Goal: Information Seeking & Learning: Learn about a topic

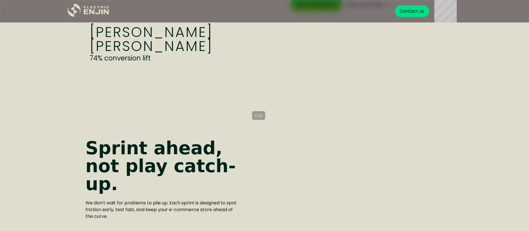
scroll to position [353, 0]
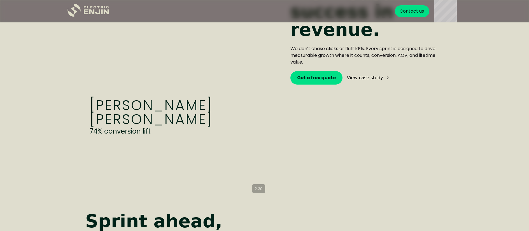
click at [365, 73] on div "Get a free quote View case study" at bounding box center [366, 77] width 153 height 13
click at [365, 77] on div "View case study" at bounding box center [365, 78] width 36 height 4
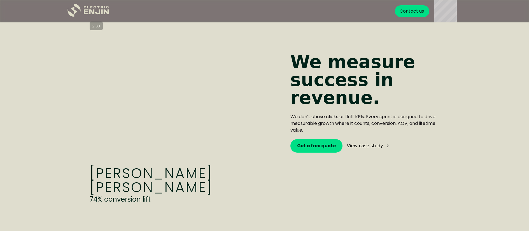
scroll to position [276, 0]
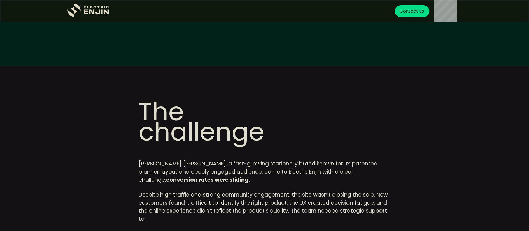
scroll to position [331, 0]
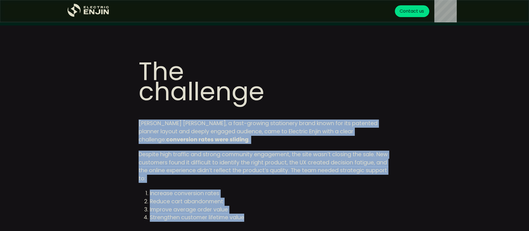
drag, startPoint x: 150, startPoint y: 98, endPoint x: 259, endPoint y: 196, distance: 146.2
click at [259, 196] on div "The challenge Laurel Denise, a fast-growing stationery brand known for its pate…" at bounding box center [264, 190] width 252 height 294
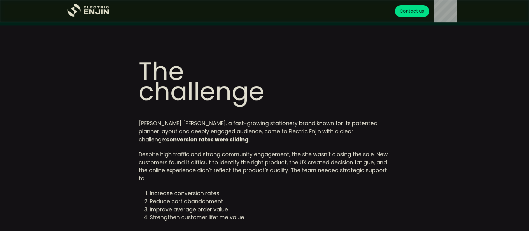
click at [258, 194] on div "Laurel Denise, a fast-growing stationery brand known for its patented planner l…" at bounding box center [264, 228] width 252 height 218
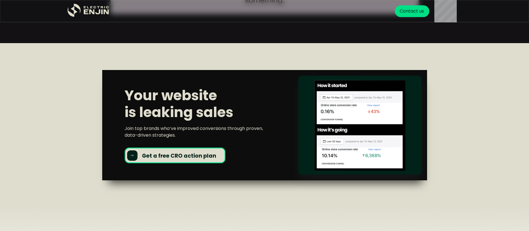
scroll to position [2245, 0]
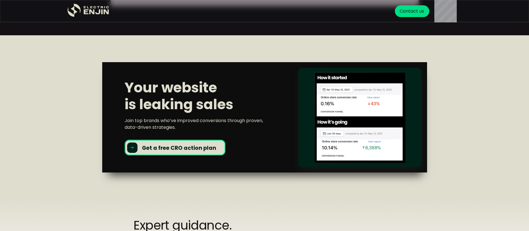
click at [147, 144] on strong "Get a free CRO action plan" at bounding box center [179, 148] width 74 height 8
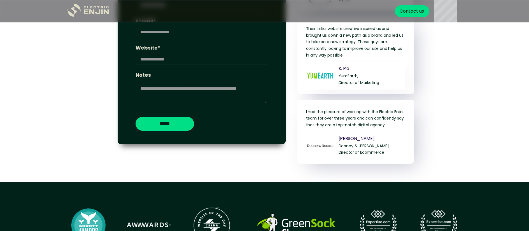
scroll to position [2486, 0]
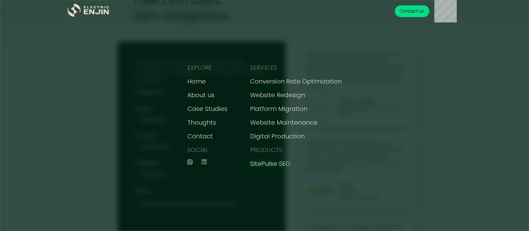
click at [276, 165] on div "SitePulse SEO" at bounding box center [270, 163] width 40 height 9
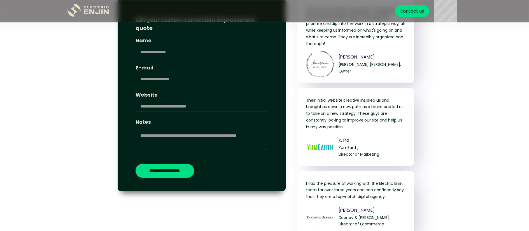
scroll to position [2234, 0]
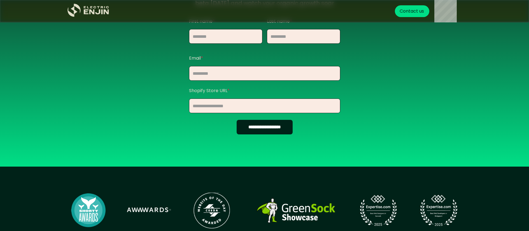
scroll to position [664, 0]
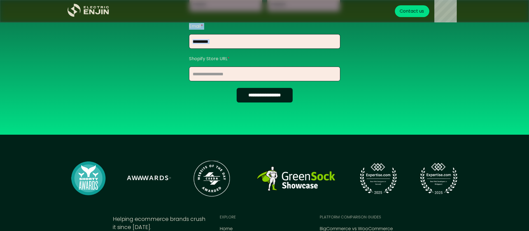
drag, startPoint x: 142, startPoint y: 48, endPoint x: 43, endPoint y: 18, distance: 103.4
